Goal: Task Accomplishment & Management: Use online tool/utility

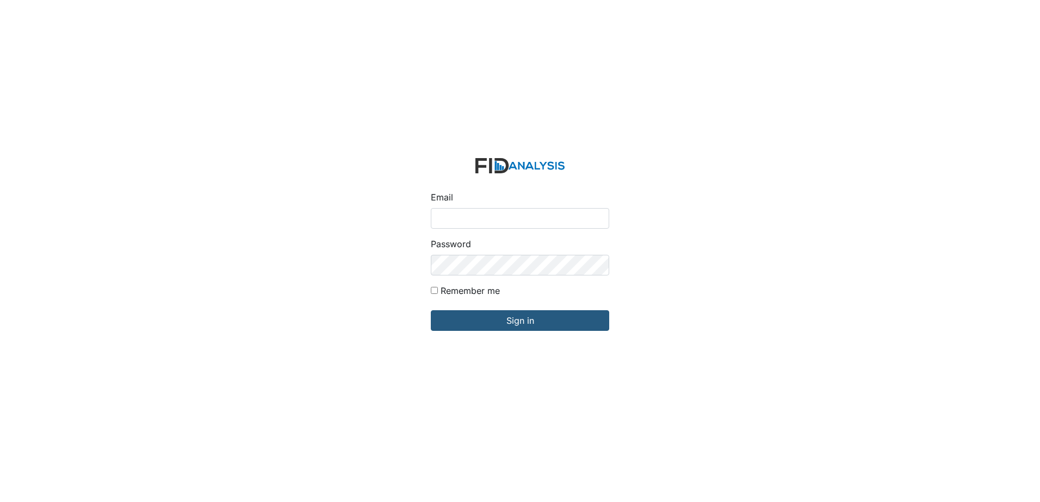
click at [464, 220] on input "Email" at bounding box center [520, 218] width 178 height 21
type input "[EMAIL_ADDRESS][DOMAIN_NAME]"
click at [431, 311] on input "Sign in" at bounding box center [520, 321] width 178 height 21
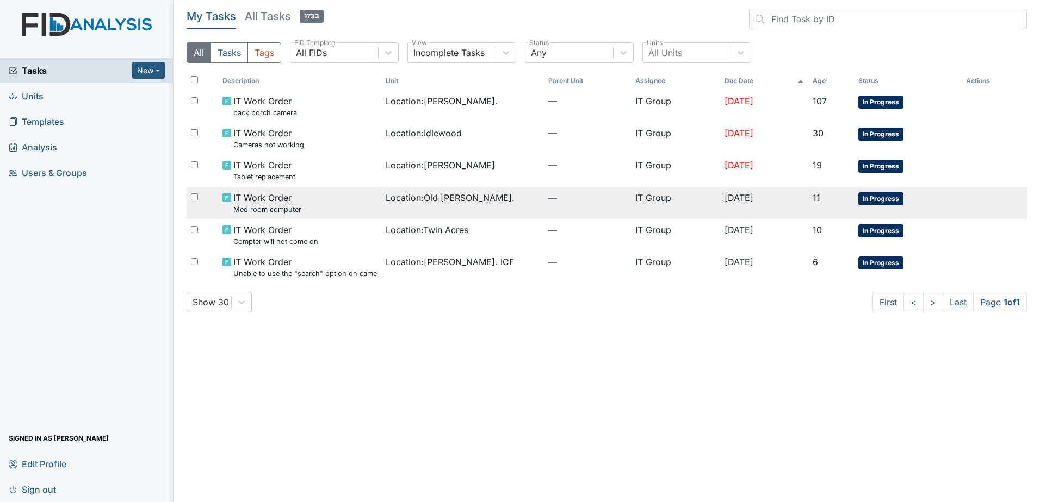
click at [428, 208] on td "Location : Old Roper Rd." at bounding box center [462, 203] width 163 height 32
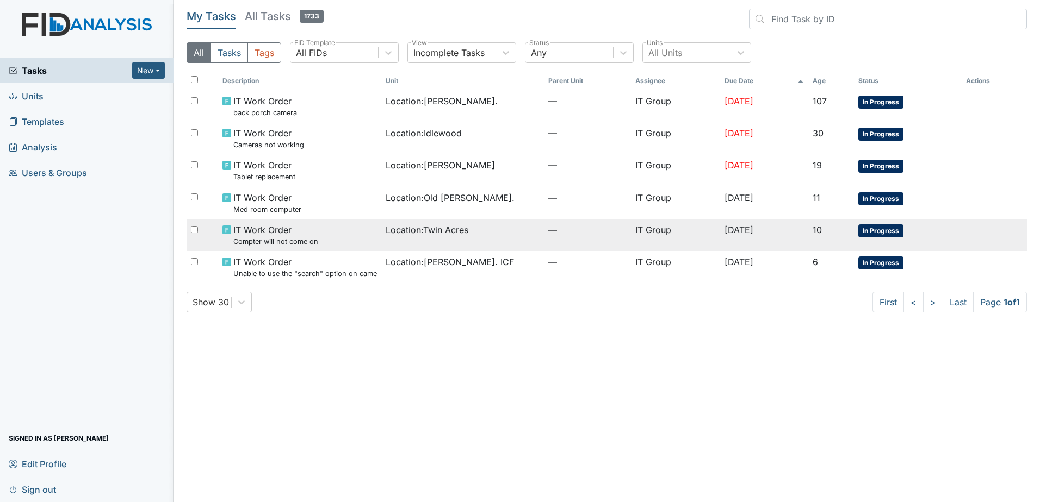
click at [451, 231] on span "Location : Twin Acres" at bounding box center [427, 230] width 83 height 13
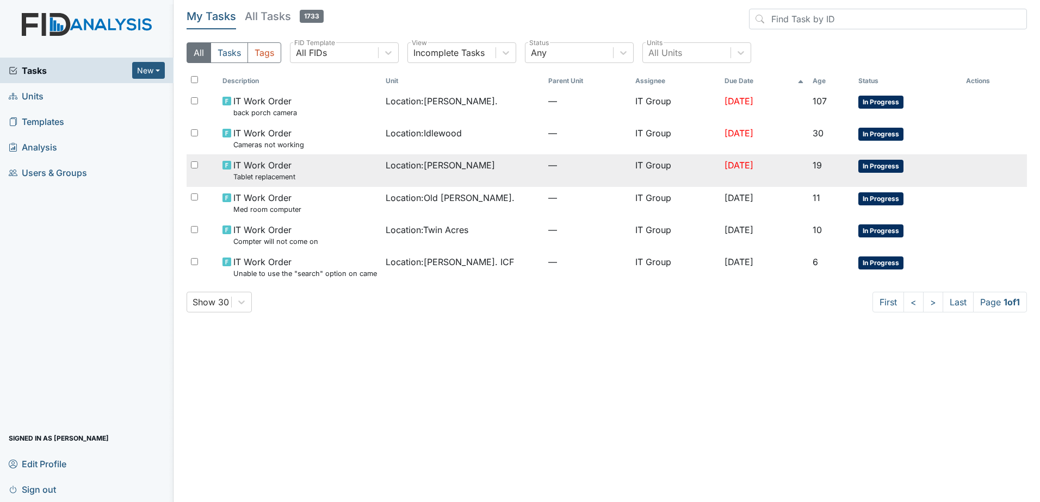
click at [410, 169] on span "Location : Leland DP" at bounding box center [440, 165] width 109 height 13
click at [435, 157] on td "Location : Leland DP" at bounding box center [462, 170] width 163 height 32
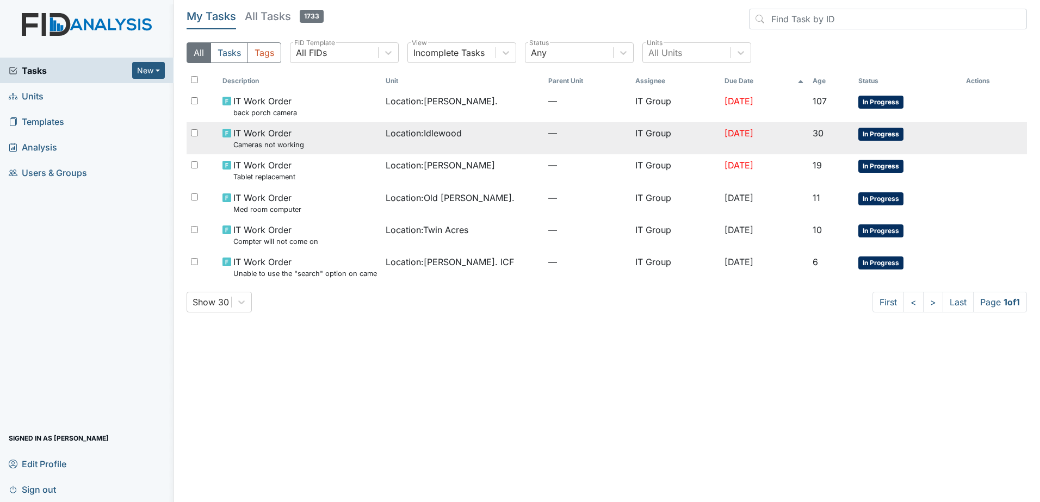
click at [560, 133] on span "—" at bounding box center [587, 133] width 78 height 13
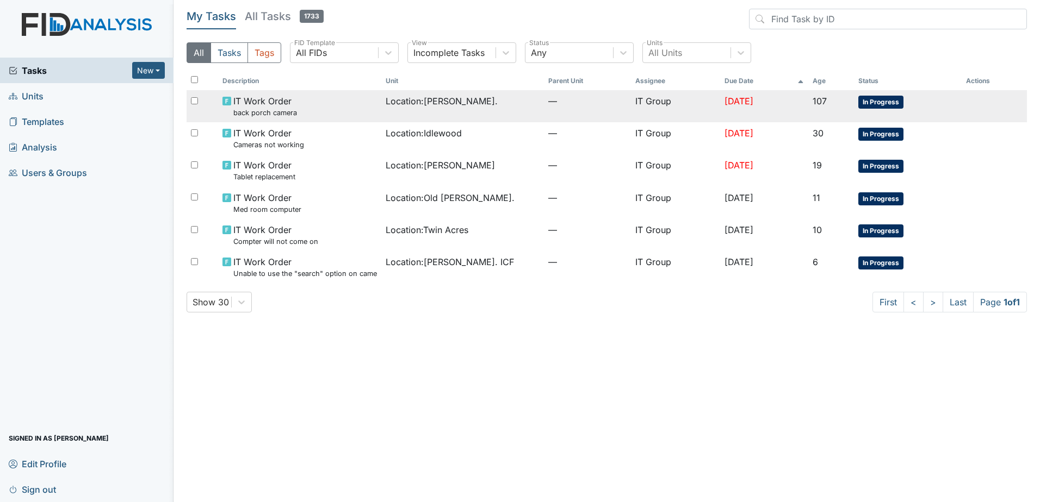
click at [442, 118] on td "Location : William St." at bounding box center [462, 106] width 163 height 32
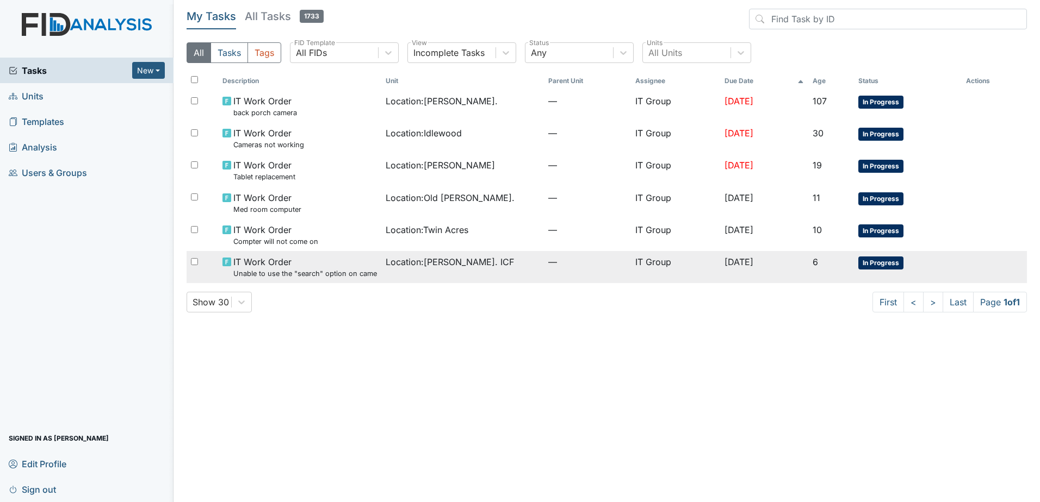
click at [479, 264] on div "Location : Luke St. ICF" at bounding box center [463, 262] width 154 height 13
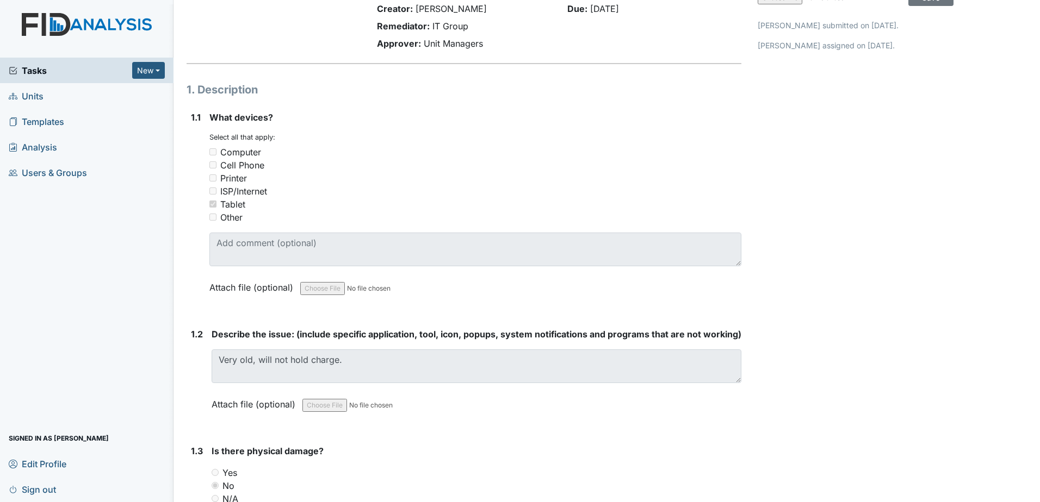
scroll to position [163, 0]
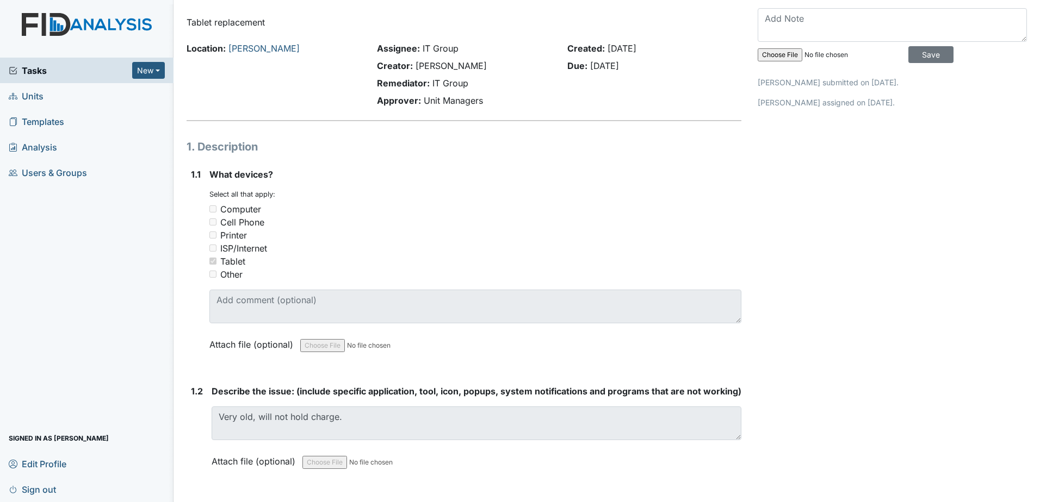
scroll to position [54, 0]
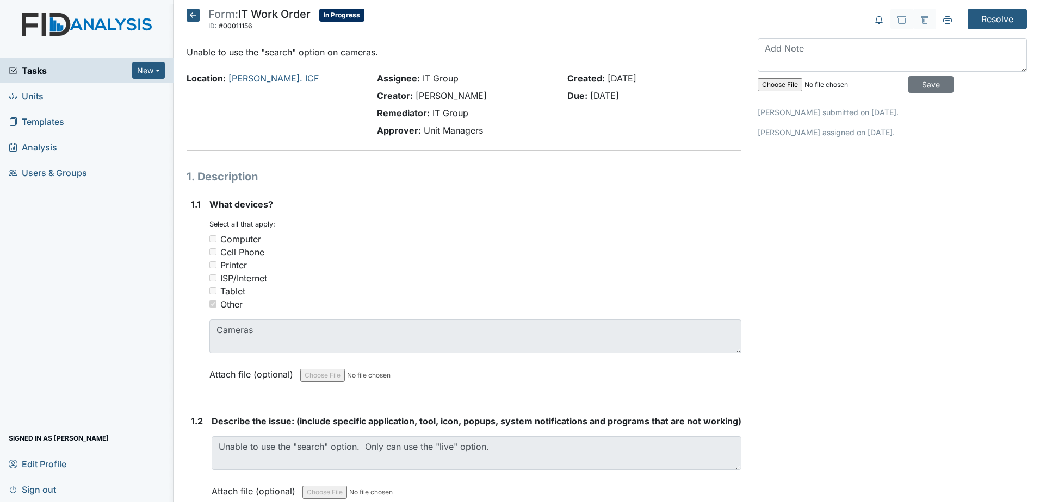
click at [613, 248] on div "Cell Phone" at bounding box center [475, 252] width 532 height 13
